Goal: Task Accomplishment & Management: Use online tool/utility

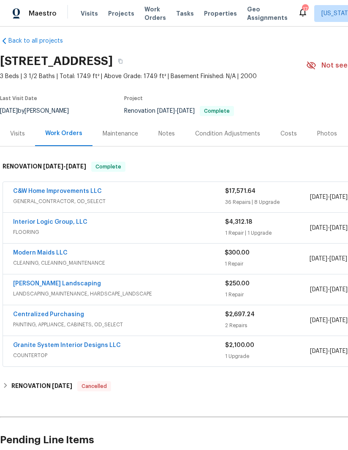
scroll to position [7, 0]
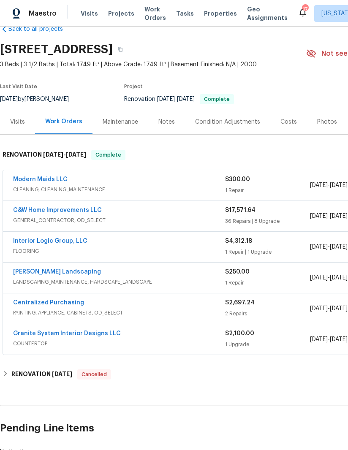
scroll to position [19, 0]
click at [51, 179] on link "Modern Maids LLC" at bounding box center [40, 179] width 54 height 6
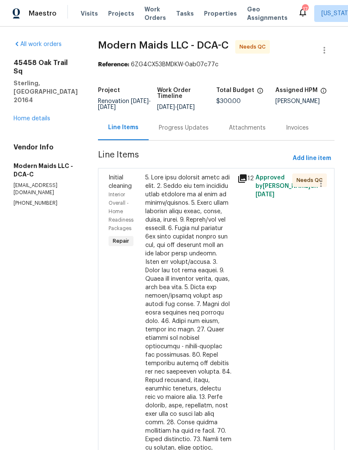
click at [203, 263] on div at bounding box center [188, 375] width 87 height 405
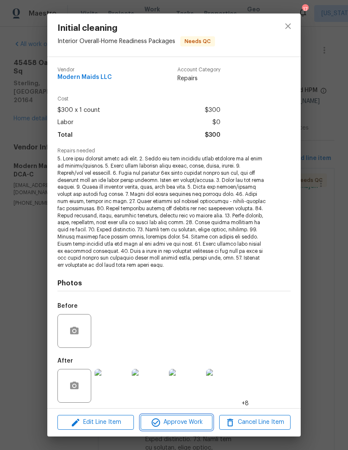
click at [187, 421] on span "Approve Work" at bounding box center [176, 422] width 66 height 11
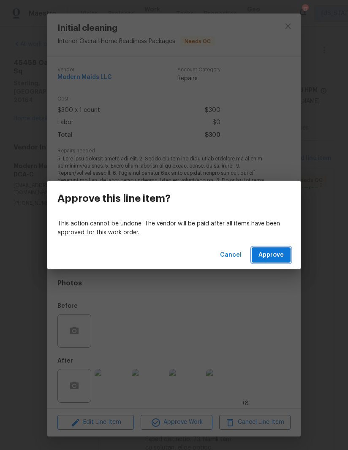
click at [273, 253] on span "Approve" at bounding box center [270, 255] width 25 height 11
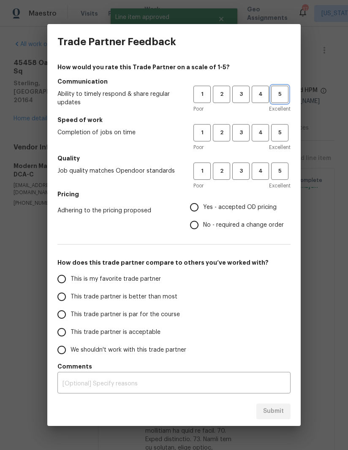
click at [276, 97] on span "5" at bounding box center [280, 94] width 16 height 10
click at [277, 129] on span "5" at bounding box center [280, 133] width 16 height 10
click at [281, 166] on button "5" at bounding box center [279, 171] width 17 height 17
click at [207, 195] on h5 "Pricing" at bounding box center [173, 194] width 233 height 8
click at [206, 199] on label "Yes - accepted OD pricing" at bounding box center [234, 207] width 98 height 18
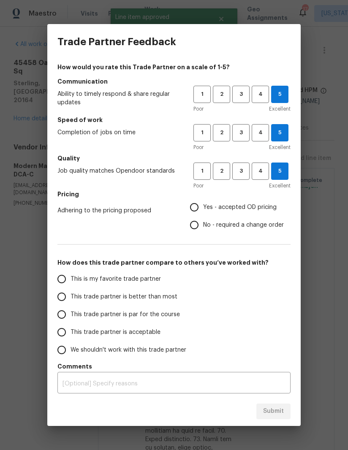
click at [203, 199] on input "Yes - accepted OD pricing" at bounding box center [194, 207] width 18 height 18
radio input "true"
click at [59, 298] on input "This trade partner is better than most" at bounding box center [62, 297] width 18 height 18
click at [272, 412] on span "Submit" at bounding box center [273, 411] width 21 height 11
radio input "true"
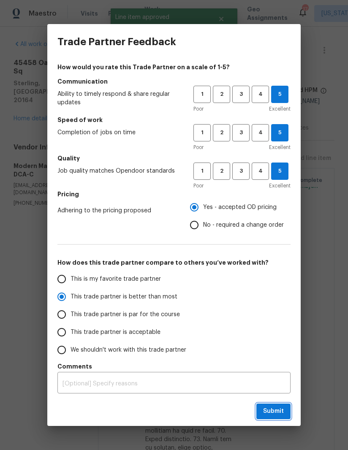
radio input "false"
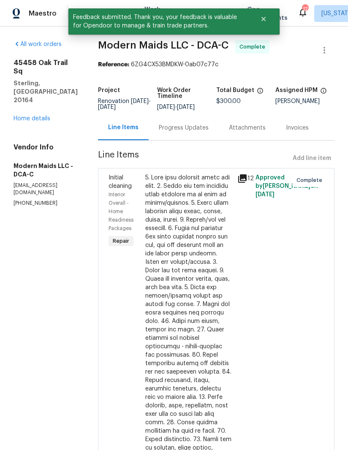
click at [38, 116] on link "Home details" at bounding box center [32, 119] width 37 height 6
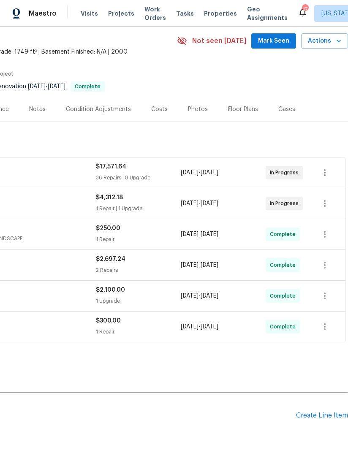
scroll to position [31, 129]
click at [197, 107] on div "Photos" at bounding box center [198, 109] width 20 height 8
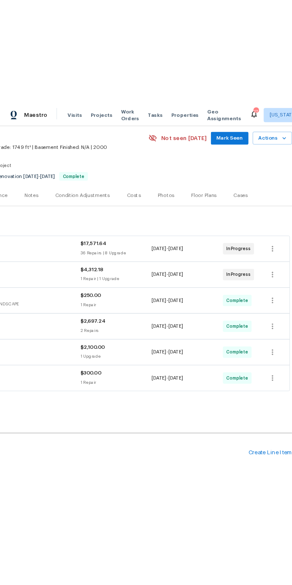
scroll to position [0, 129]
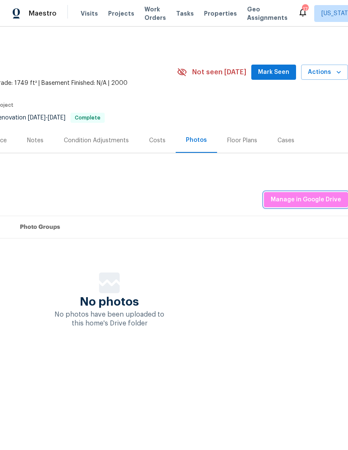
click at [311, 192] on button "Manage in Google Drive" at bounding box center [306, 200] width 84 height 16
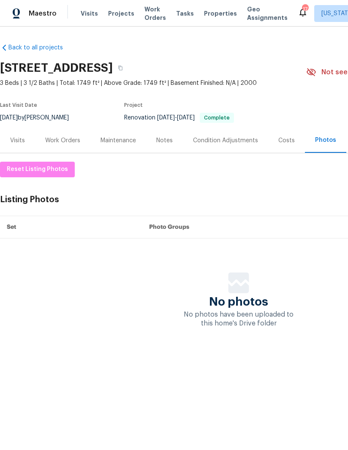
click at [289, 137] on div "Costs" at bounding box center [286, 140] width 16 height 8
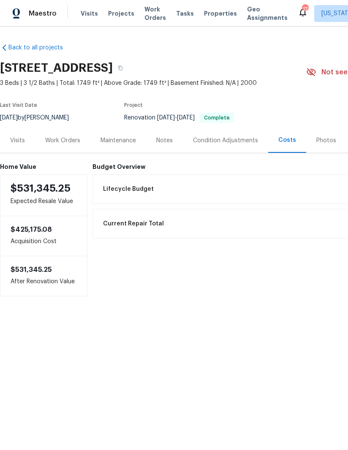
click at [321, 141] on div "Photos" at bounding box center [326, 140] width 20 height 8
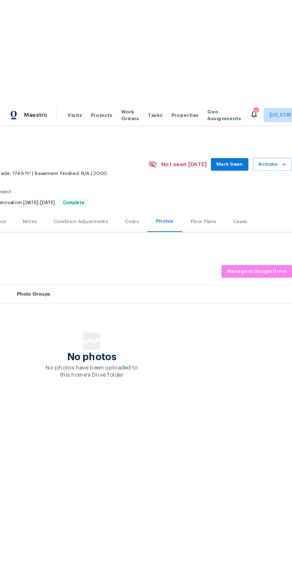
scroll to position [0, 129]
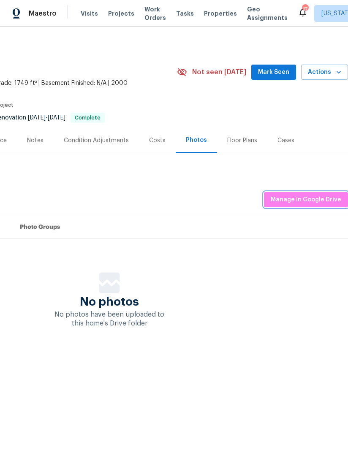
click at [317, 197] on span "Manage in Google Drive" at bounding box center [306, 200] width 70 height 11
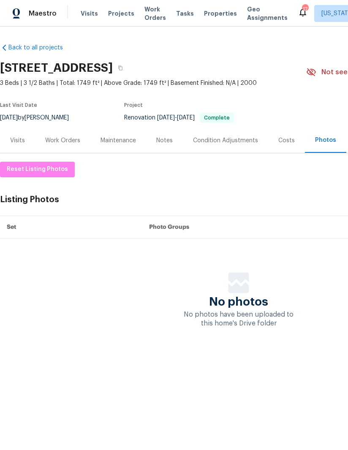
scroll to position [0, 0]
click at [63, 141] on div "Work Orders" at bounding box center [62, 140] width 35 height 8
